Goal: Transaction & Acquisition: Purchase product/service

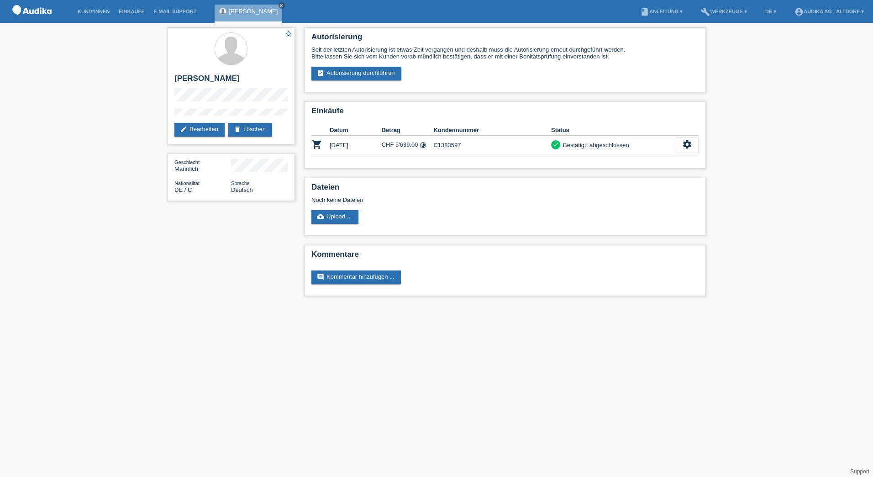
drag, startPoint x: 272, startPoint y: 5, endPoint x: 263, endPoint y: 5, distance: 8.7
click at [280, 5] on icon "close" at bounding box center [282, 5] width 5 height 5
click at [102, 10] on link "Kund*innen" at bounding box center [93, 11] width 41 height 5
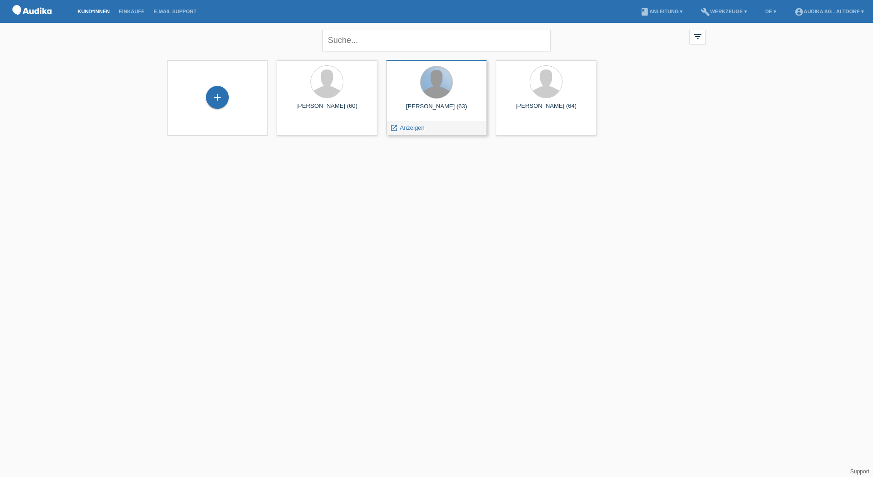
click at [439, 88] on div at bounding box center [437, 82] width 32 height 32
click at [414, 127] on span "Anzeigen" at bounding box center [412, 127] width 25 height 7
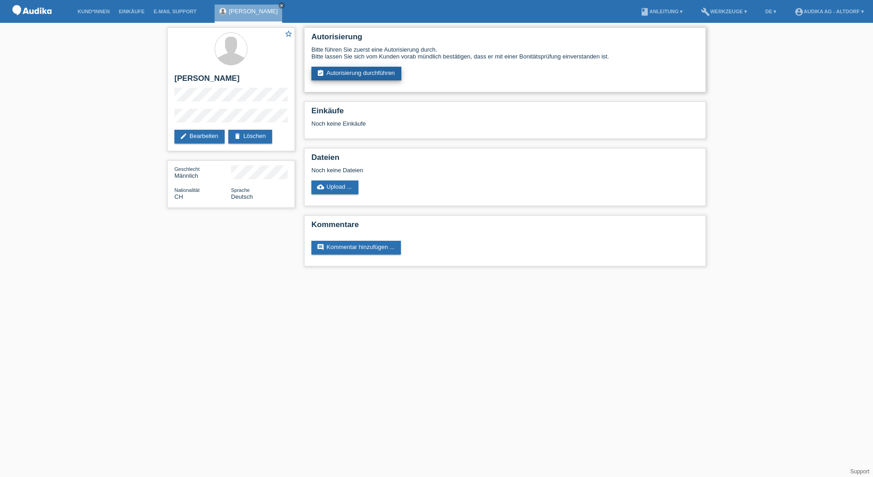
click at [380, 69] on link "assignment_turned_in Autorisierung durchführen" at bounding box center [357, 74] width 90 height 14
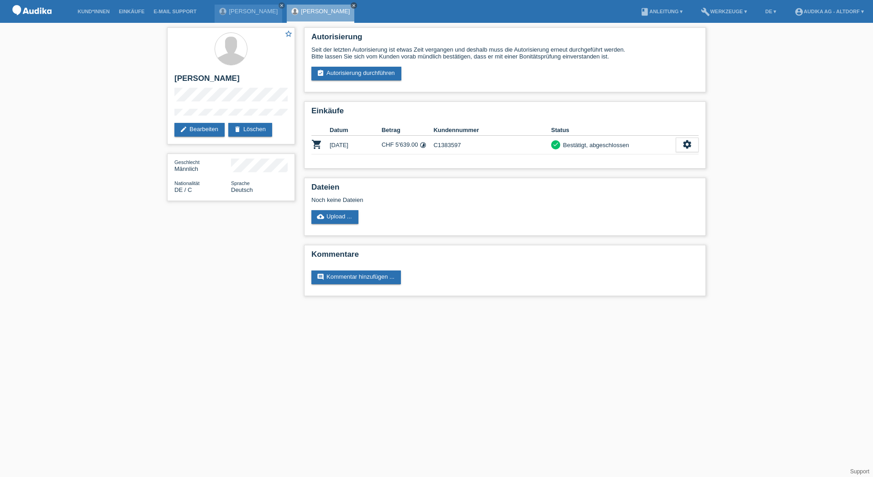
click at [352, 6] on icon "close" at bounding box center [354, 5] width 5 height 5
click at [87, 11] on link "Kund*innen" at bounding box center [93, 11] width 41 height 5
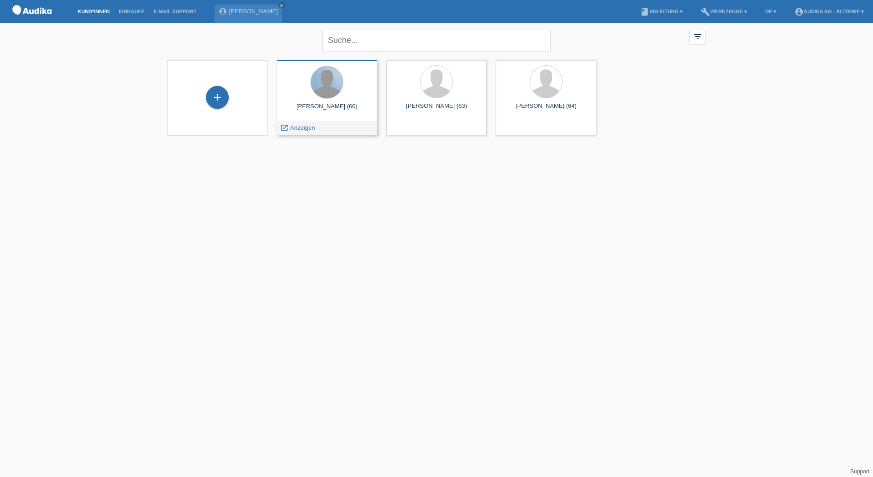
click at [317, 93] on div at bounding box center [327, 82] width 32 height 32
click at [328, 92] on div at bounding box center [327, 82] width 32 height 32
click at [305, 129] on span "Anzeigen" at bounding box center [303, 127] width 25 height 7
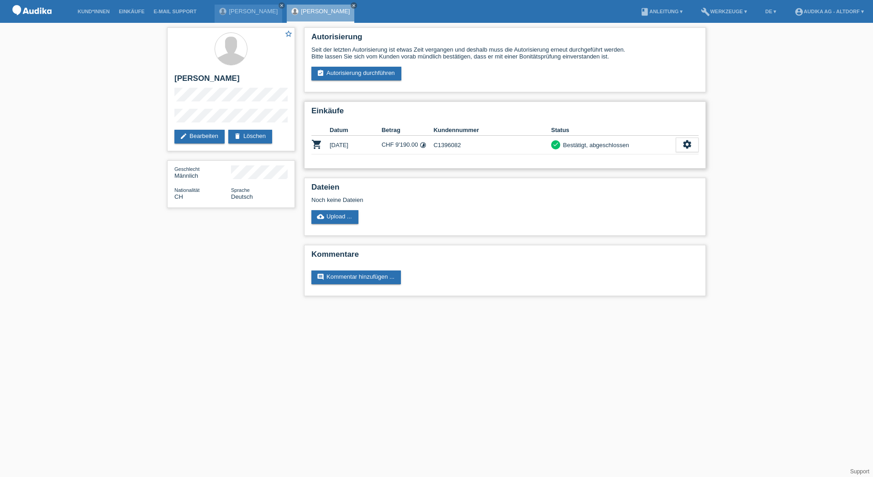
click at [604, 147] on div "Bestätigt, abgeschlossen" at bounding box center [594, 145] width 69 height 10
click at [687, 143] on icon "settings" at bounding box center [687, 144] width 10 height 10
click at [629, 161] on div "fullscreen Anzeigen" at bounding box center [637, 160] width 121 height 14
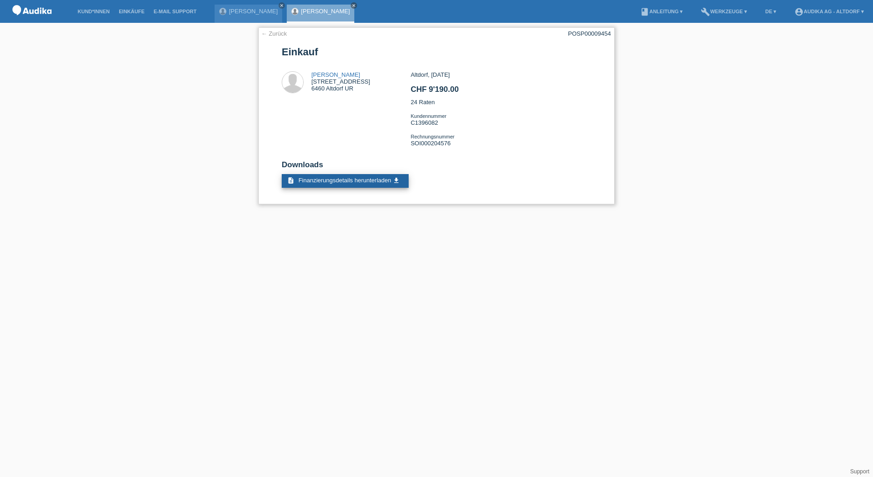
click at [380, 179] on span "Finanzierungsdetails herunterladen" at bounding box center [345, 180] width 93 height 7
click at [352, 6] on icon "close" at bounding box center [354, 5] width 5 height 5
click at [238, 4] on div "Ernst Rüdlinger close" at bounding box center [251, 11] width 72 height 23
click at [243, 13] on link "[PERSON_NAME]" at bounding box center [253, 11] width 49 height 7
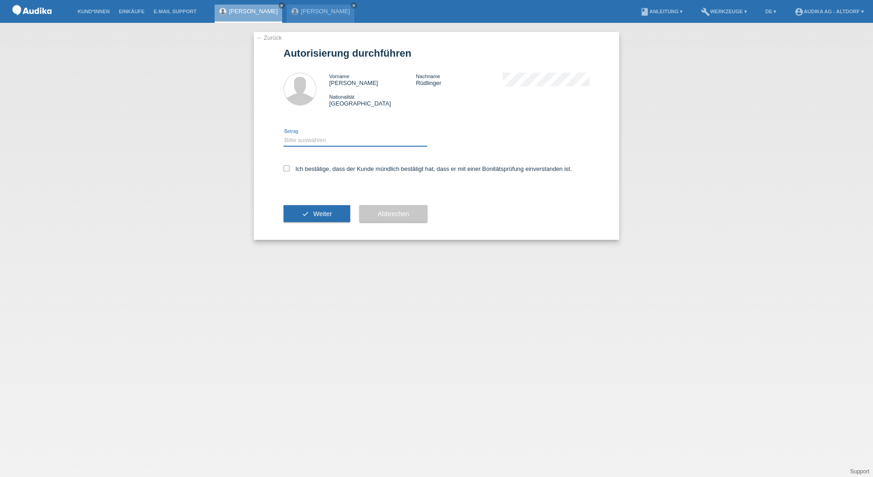
click at [375, 137] on select "Bitte auswählen CHF 1.00 - CHF 499.00 CHF 500.00 - CHF 1'999.00 CHF 2'000.00 - …" at bounding box center [356, 140] width 144 height 11
select select "3"
click at [284, 135] on select "Bitte auswählen CHF 1.00 - CHF 499.00 CHF 500.00 - CHF 1'999.00 CHF 2'000.00 - …" at bounding box center [356, 140] width 144 height 11
click at [280, 169] on div "← Zurück Autorisierung durchführen Vorname Ernst Nachname Rüdlinger Nationalitä…" at bounding box center [436, 136] width 365 height 208
click at [293, 170] on label "Ich bestätige, dass der Kunde mündlich bestätigt hat, dass er mit einer Bonität…" at bounding box center [428, 168] width 289 height 7
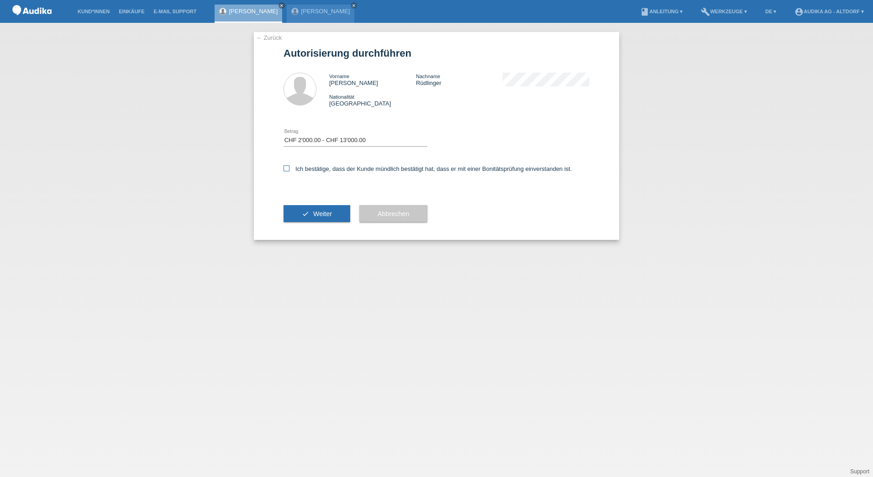
click at [290, 170] on input "Ich bestätige, dass der Kunde mündlich bestätigt hat, dass er mit einer Bonität…" at bounding box center [287, 168] width 6 height 6
checkbox input "true"
click at [332, 210] on span "Weiter" at bounding box center [322, 213] width 19 height 7
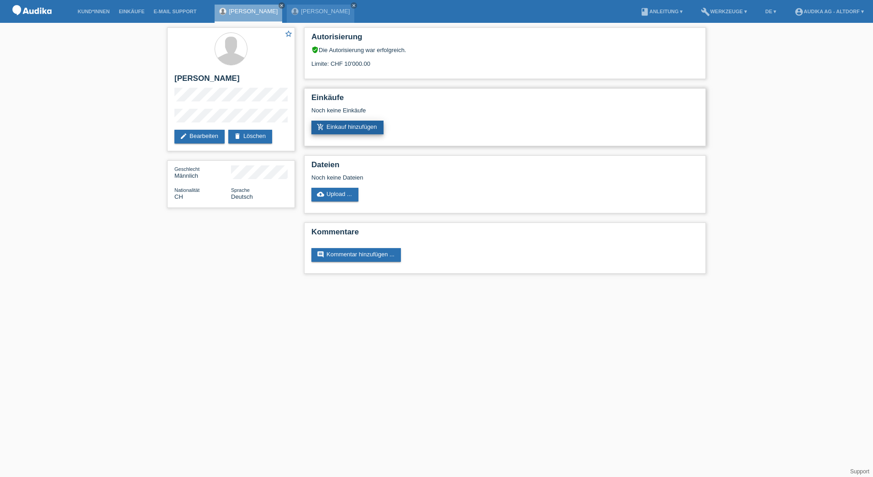
click at [379, 127] on link "add_shopping_cart Einkauf hinzufügen" at bounding box center [348, 128] width 72 height 14
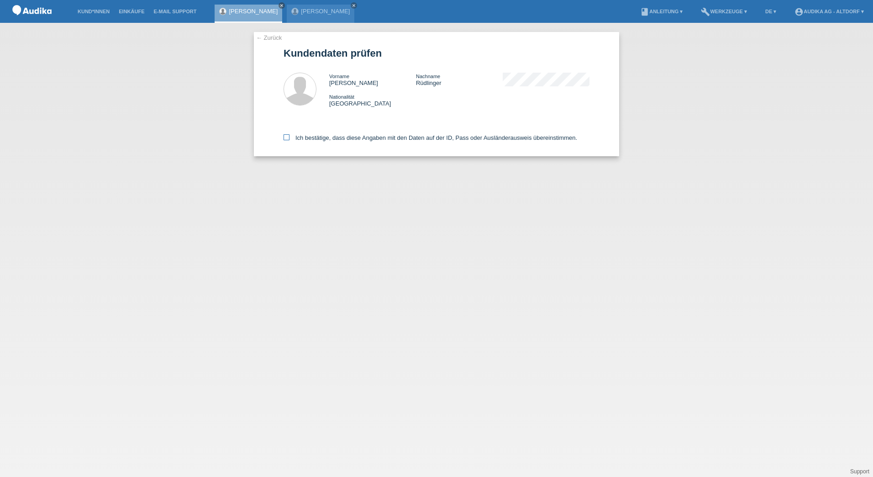
click at [301, 137] on label "Ich bestätige, dass diese Angaben mit den Daten auf der ID, Pass oder Ausländer…" at bounding box center [431, 137] width 294 height 7
click at [290, 137] on input "Ich bestätige, dass diese Angaben mit den Daten auf der ID, Pass oder Ausländer…" at bounding box center [287, 137] width 6 height 6
checkbox input "true"
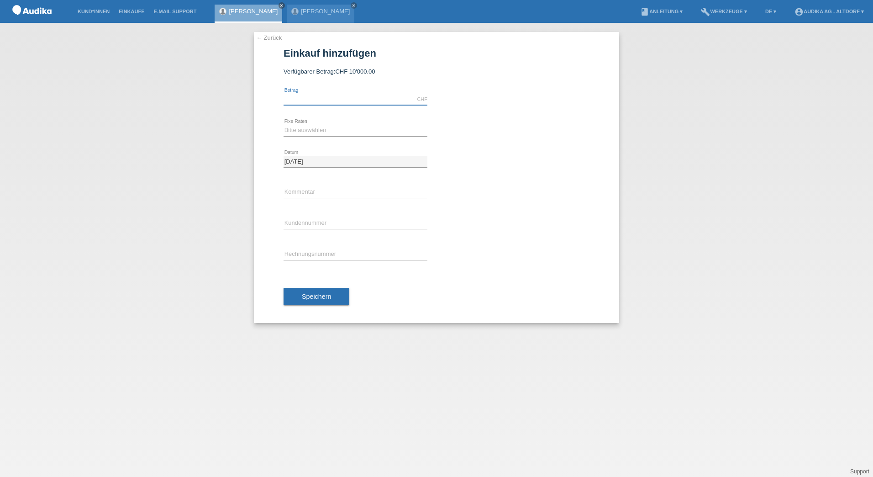
click at [348, 102] on input "text" at bounding box center [356, 99] width 144 height 11
click at [333, 131] on select "Bitte auswählen 12 Raten 24 Raten" at bounding box center [356, 130] width 144 height 11
click at [458, 140] on div "Bitte auswählen 12 Raten 24 Raten error Fixe Raten calculate" at bounding box center [437, 130] width 306 height 31
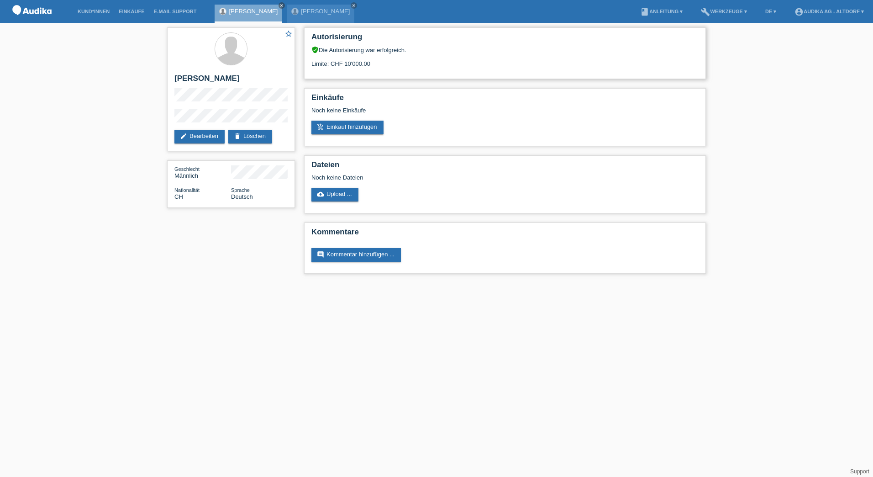
click at [341, 58] on div "Limite: CHF 10'000.00" at bounding box center [505, 60] width 387 height 14
click at [342, 46] on div "Autorisierung verified_user Die Autorisierung war erfolgreich. Limite: CHF 10'0…" at bounding box center [505, 53] width 402 height 52
drag, startPoint x: 342, startPoint y: 46, endPoint x: 475, endPoint y: 69, distance: 135.9
click at [475, 69] on div "Autorisierung verified_user Die Autorisierung war erfolgreich. Limite: CHF 10'0…" at bounding box center [505, 53] width 402 height 52
click at [190, 136] on link "edit Bearbeiten" at bounding box center [199, 137] width 50 height 14
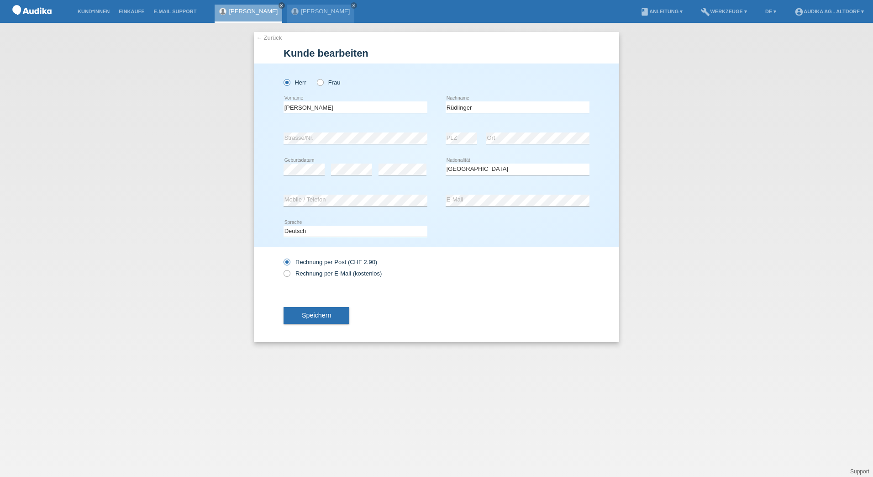
select select "CH"
click at [352, 7] on icon "close" at bounding box center [354, 5] width 5 height 5
click at [430, 255] on div "Rechnung per Post (CHF 2.90) Rechnung per E-Mail (kostenlos)" at bounding box center [437, 268] width 306 height 42
click at [434, 265] on div "Rechnung per Post (CHF 2.90) Rechnung per E-Mail (kostenlos)" at bounding box center [437, 268] width 306 height 42
click at [398, 290] on div "Speichern" at bounding box center [437, 315] width 306 height 53
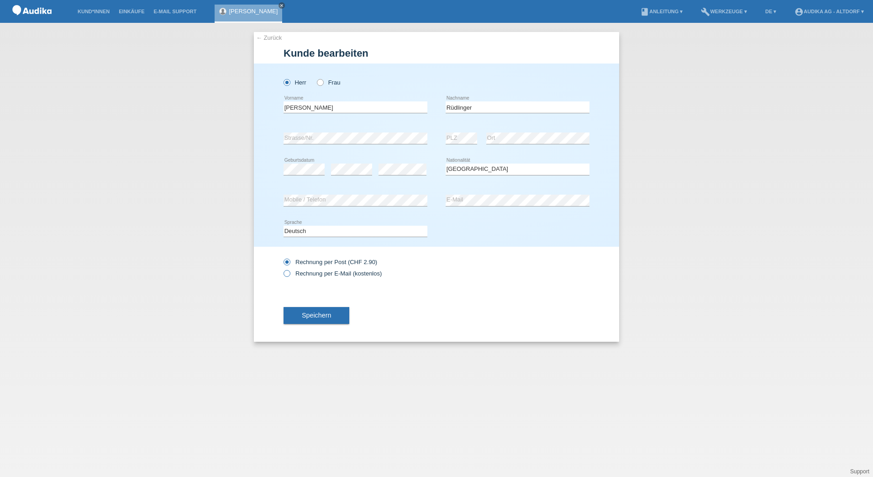
click at [302, 273] on label "Rechnung per E-Mail (kostenlos)" at bounding box center [333, 273] width 98 height 7
click at [290, 273] on input "Rechnung per E-Mail (kostenlos)" at bounding box center [287, 275] width 6 height 11
radio input "true"
click at [295, 316] on button "Speichern" at bounding box center [317, 315] width 66 height 17
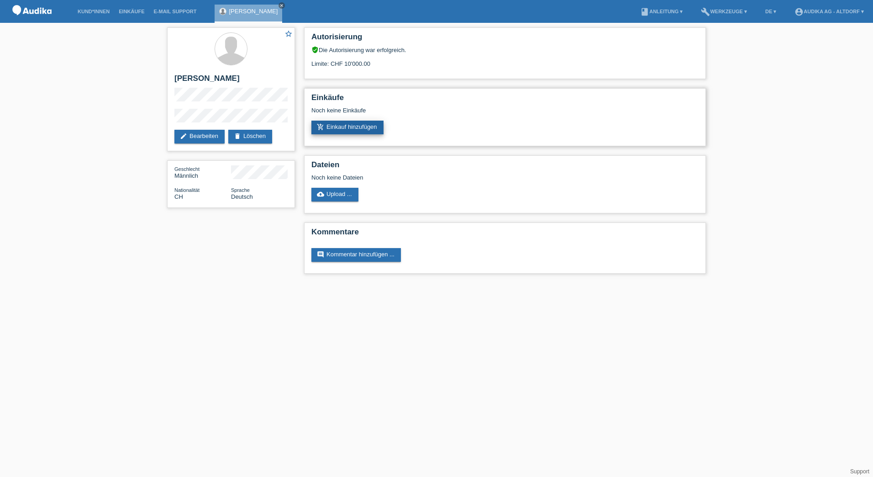
click at [320, 127] on icon "add_shopping_cart" at bounding box center [320, 126] width 7 height 7
click at [245, 283] on html "Kund*innen Einkäufe E-Mail Support [PERSON_NAME] close menu" at bounding box center [436, 141] width 873 height 283
click at [266, 283] on html "Kund*innen Einkäufe E-Mail Support Ernst Rüdlinger close menu" at bounding box center [436, 141] width 873 height 283
click at [398, 165] on h2 "Dateien" at bounding box center [505, 167] width 387 height 14
click at [379, 84] on div "Autorisierung verified_user Die Autorisierung war erfolgreich. Limite: CHF 10'0…" at bounding box center [505, 153] width 411 height 260
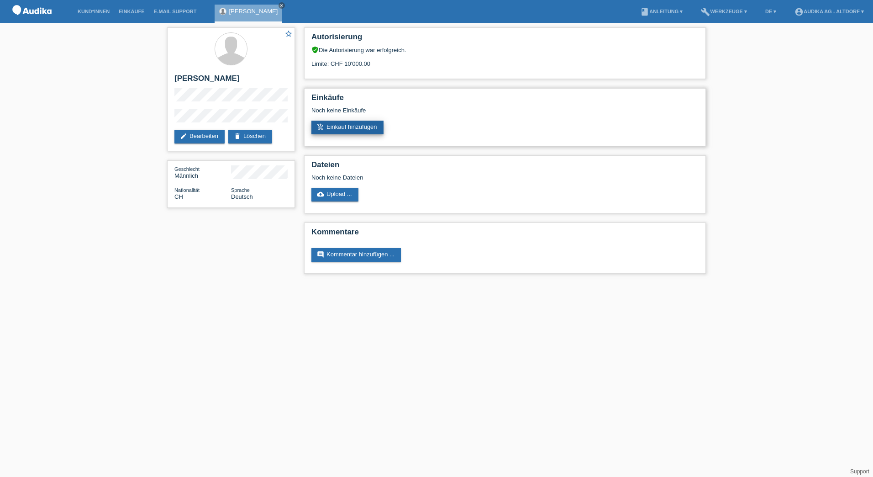
click at [371, 129] on link "add_shopping_cart Einkauf hinzufügen" at bounding box center [348, 128] width 72 height 14
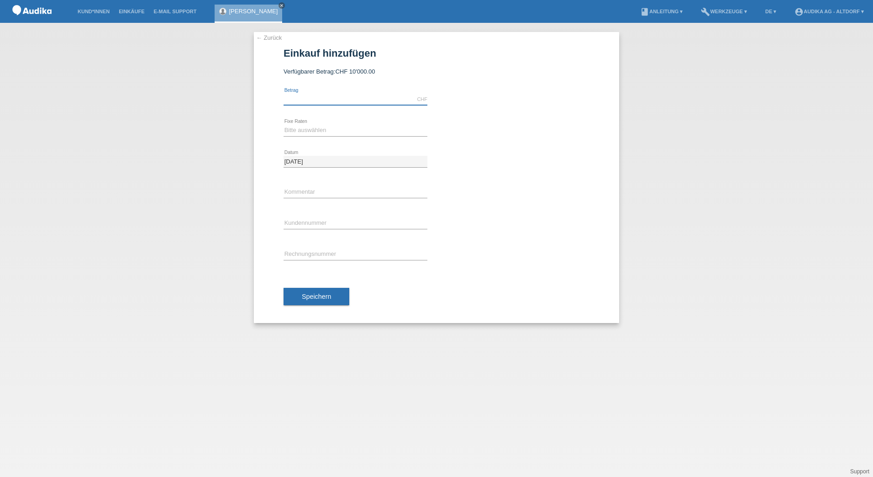
click at [327, 99] on input "text" at bounding box center [356, 99] width 144 height 11
click at [779, 171] on div "← Zurück Einkauf hinzufügen Verfügbarer Betrag: CHF 10'000.00" at bounding box center [436, 250] width 873 height 454
click at [359, 101] on input "text" at bounding box center [356, 99] width 144 height 11
type input "5599.00"
click at [359, 130] on select "Bitte auswählen 12 Raten 24 Raten" at bounding box center [356, 130] width 144 height 11
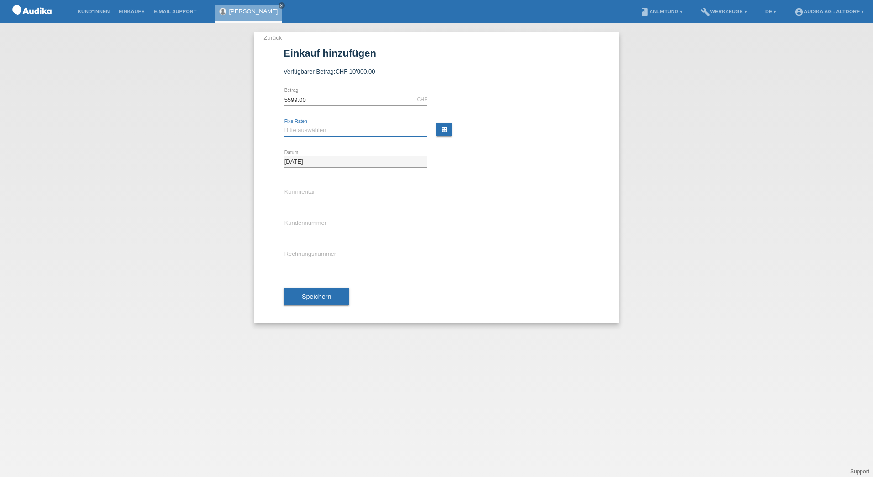
select select "178"
click at [284, 125] on select "Bitte auswählen 12 Raten 24 Raten" at bounding box center [356, 130] width 144 height 11
click at [314, 192] on input "text" at bounding box center [356, 192] width 144 height 11
click at [317, 217] on div "error Kundennummer" at bounding box center [356, 223] width 144 height 31
type input "C"
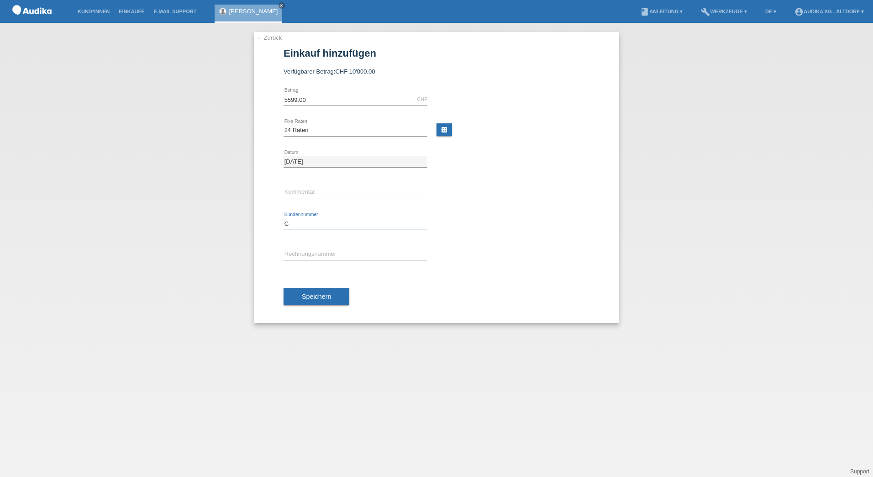
click at [322, 221] on input "C" at bounding box center [356, 223] width 144 height 11
click at [336, 221] on input "C" at bounding box center [356, 223] width 144 height 11
paste input "14758875"
type input "C14758875"
type input "SOI"
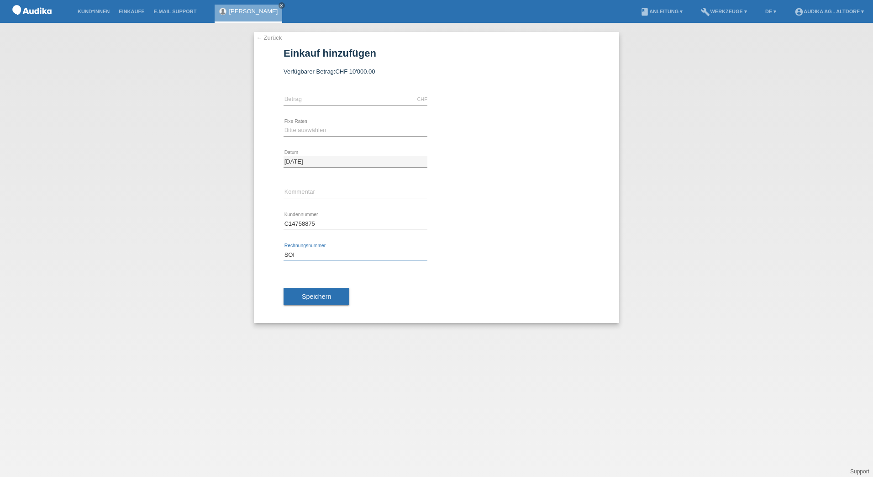
click at [328, 253] on input "SOI" at bounding box center [356, 254] width 144 height 11
click at [299, 103] on input "text" at bounding box center [356, 99] width 144 height 11
type input "5599.00"
click at [324, 131] on select "Bitte auswählen 12 Raten 24 Raten" at bounding box center [356, 130] width 144 height 11
select select "178"
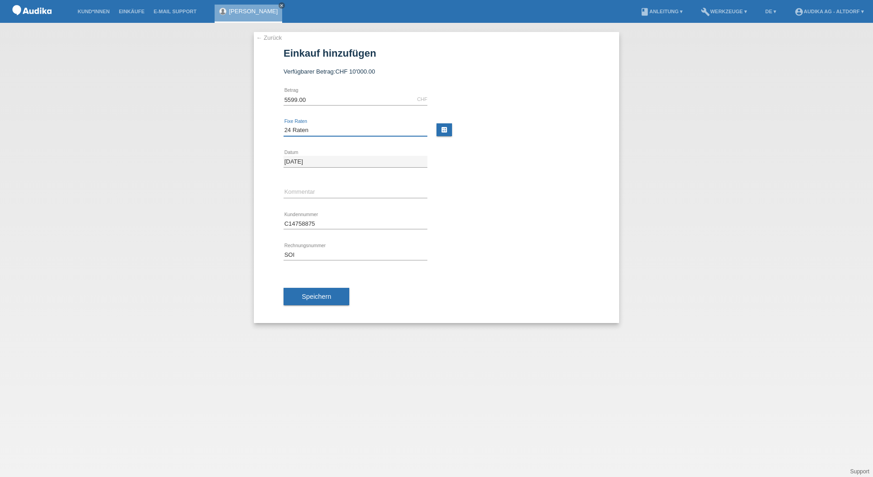
click at [284, 125] on select "Bitte auswählen 12 Raten 24 Raten" at bounding box center [356, 130] width 144 height 11
click at [329, 225] on input "C14758875" at bounding box center [356, 223] width 144 height 11
type input "C"
click at [328, 301] on button "Speichern" at bounding box center [317, 296] width 66 height 17
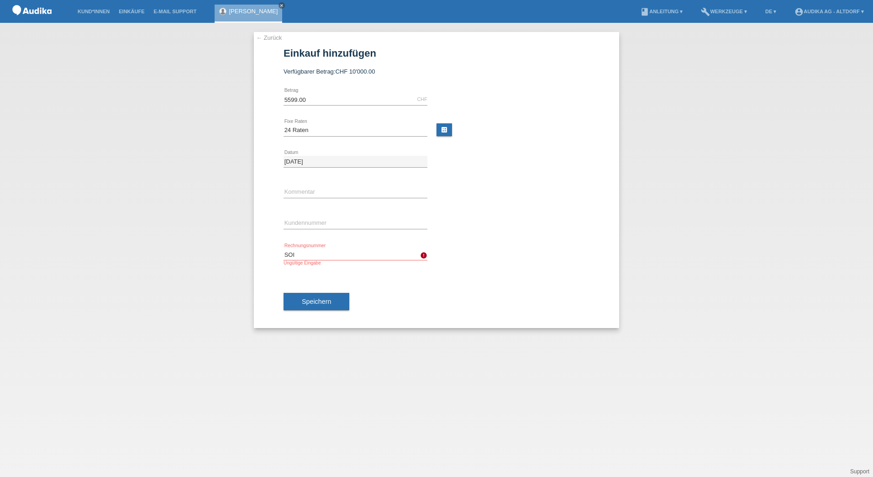
click at [340, 254] on input "SOI" at bounding box center [356, 254] width 144 height 11
click at [425, 258] on icon "error" at bounding box center [423, 255] width 7 height 7
click at [267, 36] on link "← Zurück" at bounding box center [269, 37] width 26 height 7
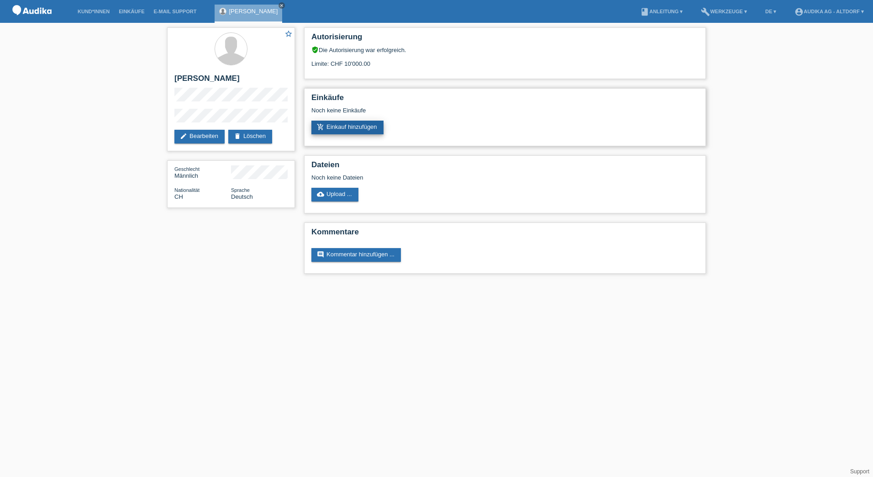
click at [361, 130] on link "add_shopping_cart Einkauf hinzufügen" at bounding box center [348, 128] width 72 height 14
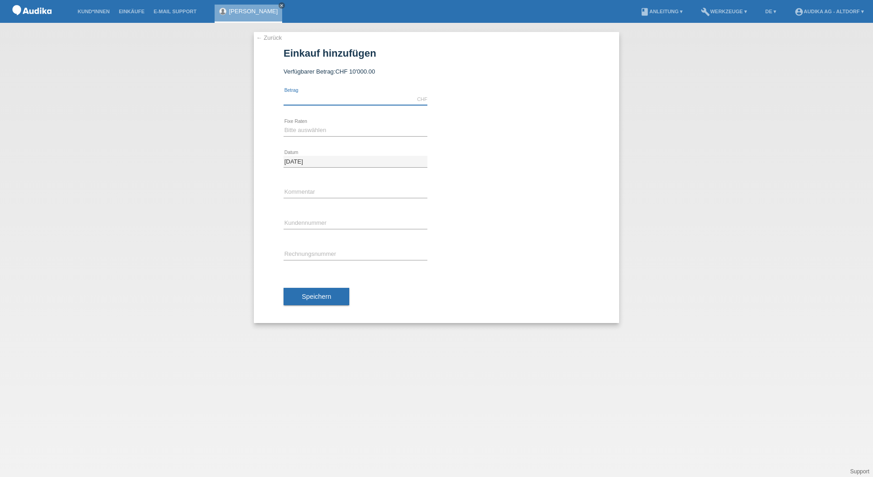
click at [346, 102] on input "text" at bounding box center [356, 99] width 144 height 11
type input "5599.00"
drag, startPoint x: 342, startPoint y: 129, endPoint x: 341, endPoint y: 136, distance: 6.9
click at [342, 129] on select "Bitte auswählen 12 Raten 24 Raten" at bounding box center [356, 130] width 144 height 11
select select "178"
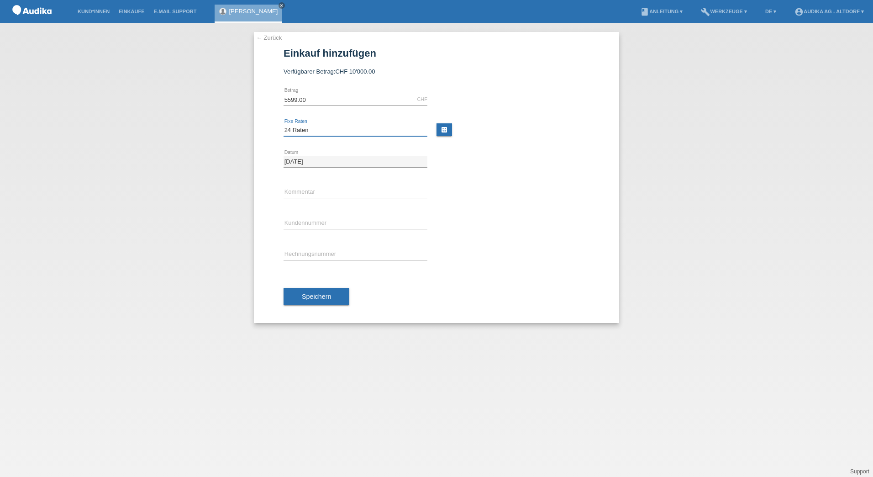
click at [284, 125] on select "Bitte auswählen 12 Raten 24 Raten" at bounding box center [356, 130] width 144 height 11
click at [307, 290] on button "Speichern" at bounding box center [317, 296] width 66 height 17
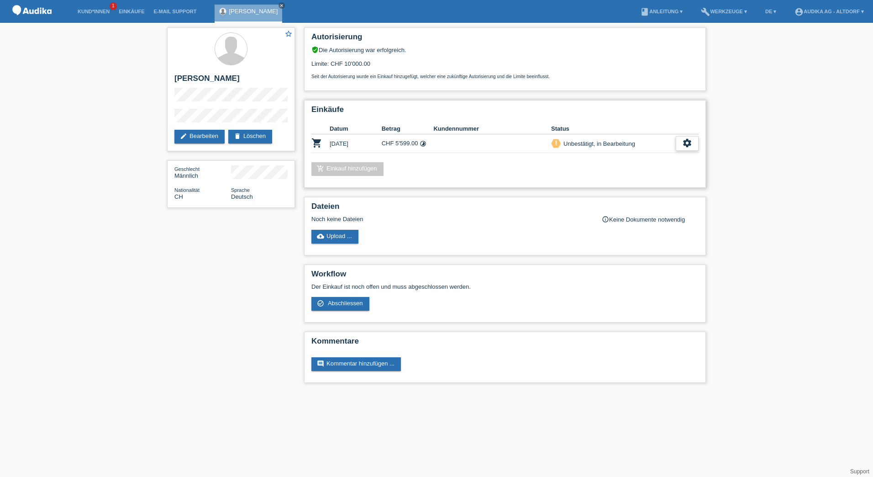
click at [683, 144] on icon "settings" at bounding box center [687, 143] width 10 height 10
click at [621, 187] on span "Abschliessen" at bounding box center [615, 185] width 38 height 11
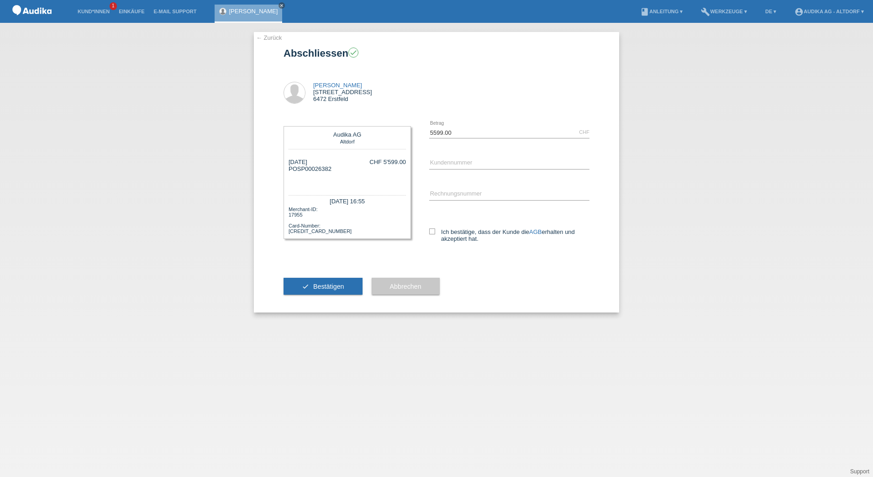
drag, startPoint x: 332, startPoint y: 167, endPoint x: 298, endPoint y: 170, distance: 34.4
click at [298, 170] on div "[DATE] POSP00026382 CHF 5'599.00" at bounding box center [347, 171] width 117 height 27
copy div "SP00026382"
click at [549, 165] on input "C" at bounding box center [509, 163] width 160 height 11
paste input "14758875"
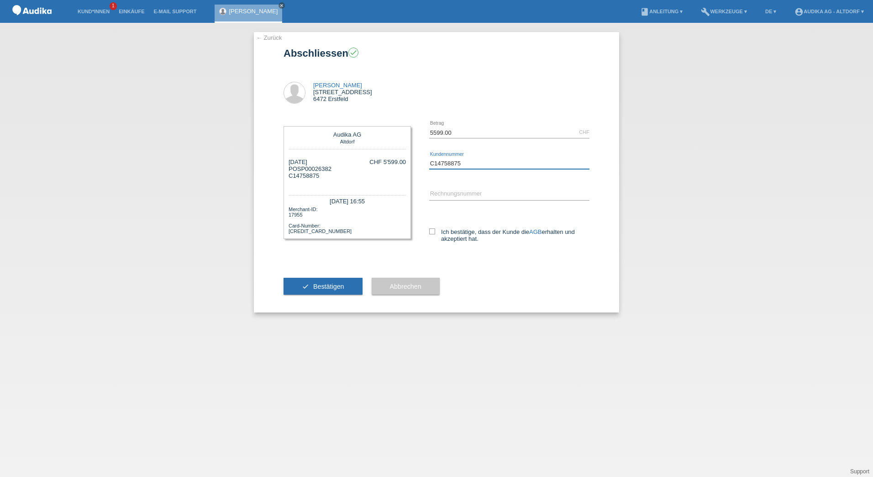
type input "C14758875"
click at [533, 194] on input "SOI" at bounding box center [509, 194] width 160 height 11
paste input "000346879"
type input "SOI000346879"
click at [433, 230] on icon at bounding box center [432, 231] width 6 height 6
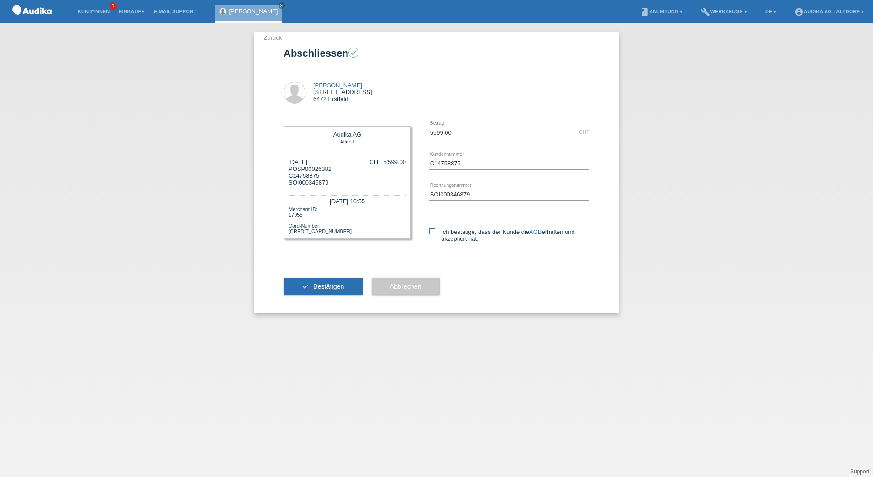
click at [433, 230] on input "Ich bestätige, dass der Kunde die AGB erhalten und akzeptiert hat." at bounding box center [432, 231] width 6 height 6
checkbox input "true"
click at [331, 286] on span "Bestätigen" at bounding box center [328, 286] width 31 height 7
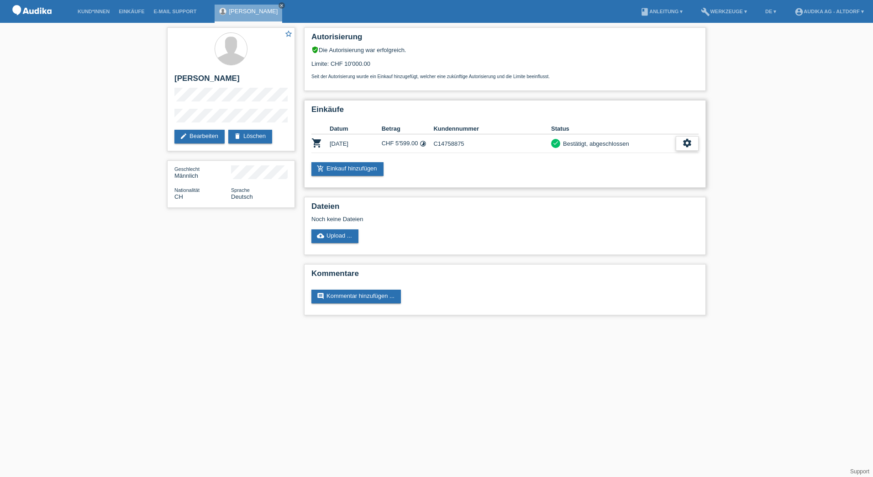
drag, startPoint x: 693, startPoint y: 146, endPoint x: 679, endPoint y: 155, distance: 16.6
click at [692, 146] on div "settings" at bounding box center [687, 143] width 23 height 15
click at [630, 185] on span "Finanzierungsdetails herunterladen" at bounding box center [637, 185] width 95 height 11
click at [733, 54] on div "star_border [PERSON_NAME] edit Bearbeiten delete Löschen Geschlecht Männlich Na…" at bounding box center [436, 173] width 873 height 301
